Goal: Navigation & Orientation: Find specific page/section

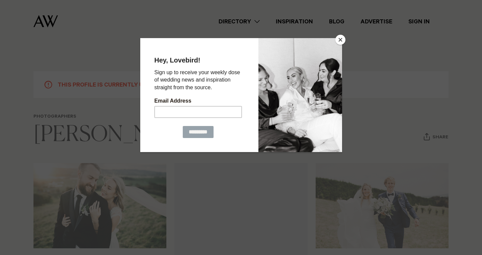
click at [341, 39] on button "Close" at bounding box center [340, 40] width 10 height 10
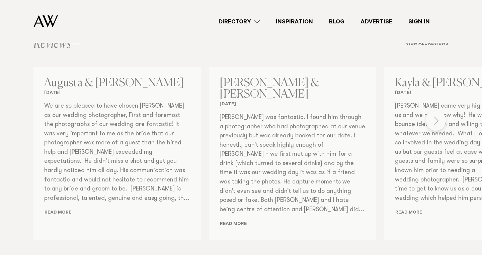
scroll to position [493, 0]
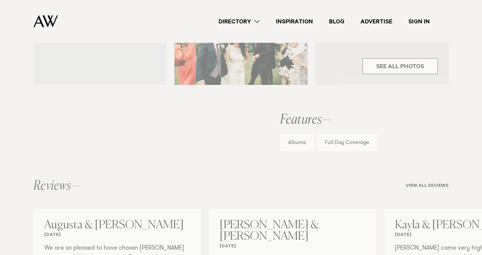
scroll to position [0, 0]
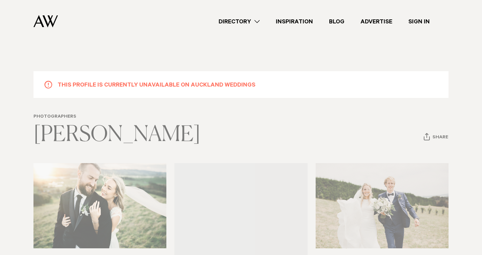
click at [235, 23] on link "Directory" at bounding box center [239, 21] width 57 height 9
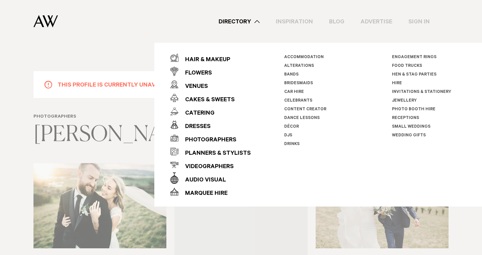
click at [305, 21] on link "Inspiration" at bounding box center [294, 21] width 53 height 9
